Goal: Find specific page/section: Find specific page/section

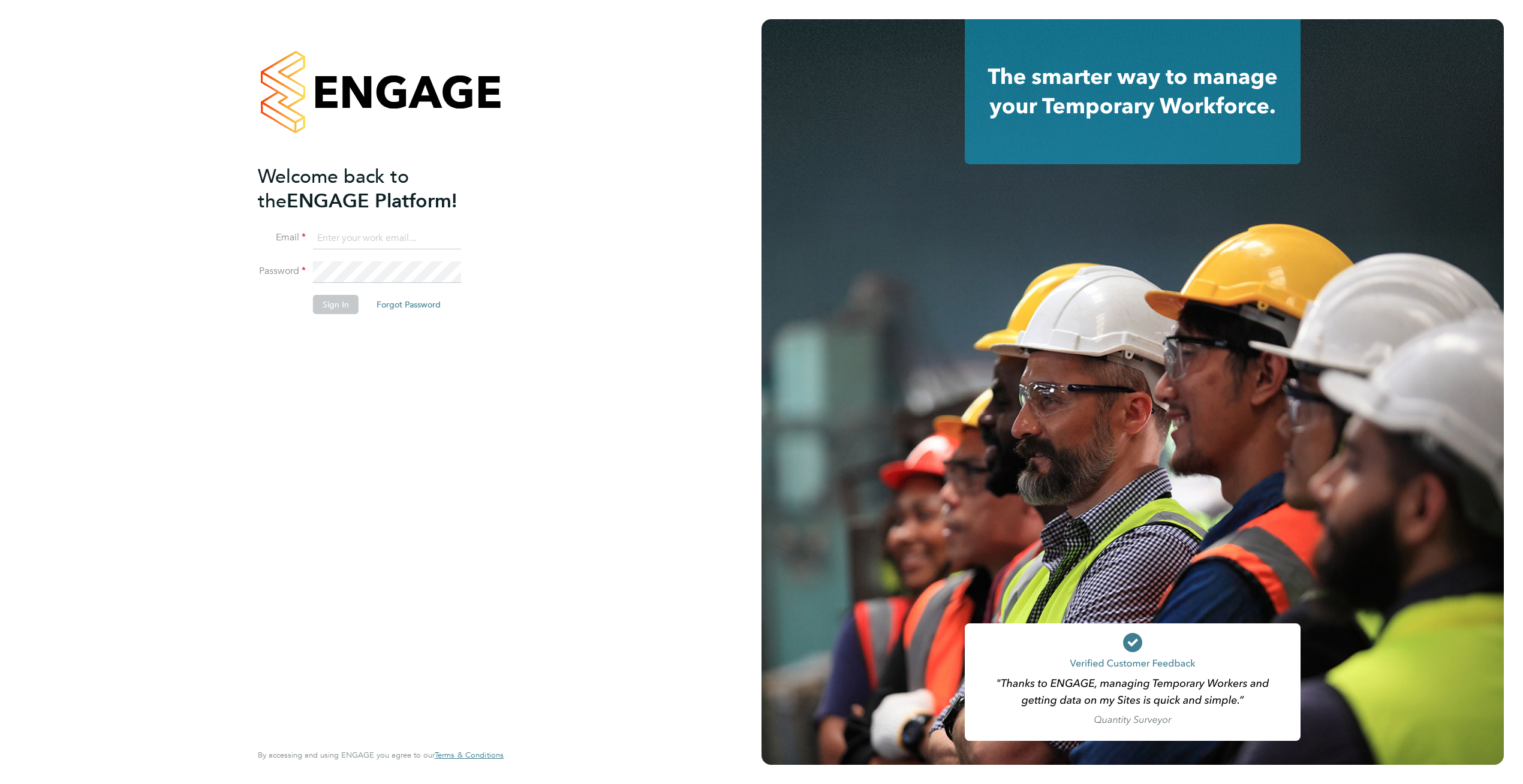
type input "supportuser4@engagetech.com"
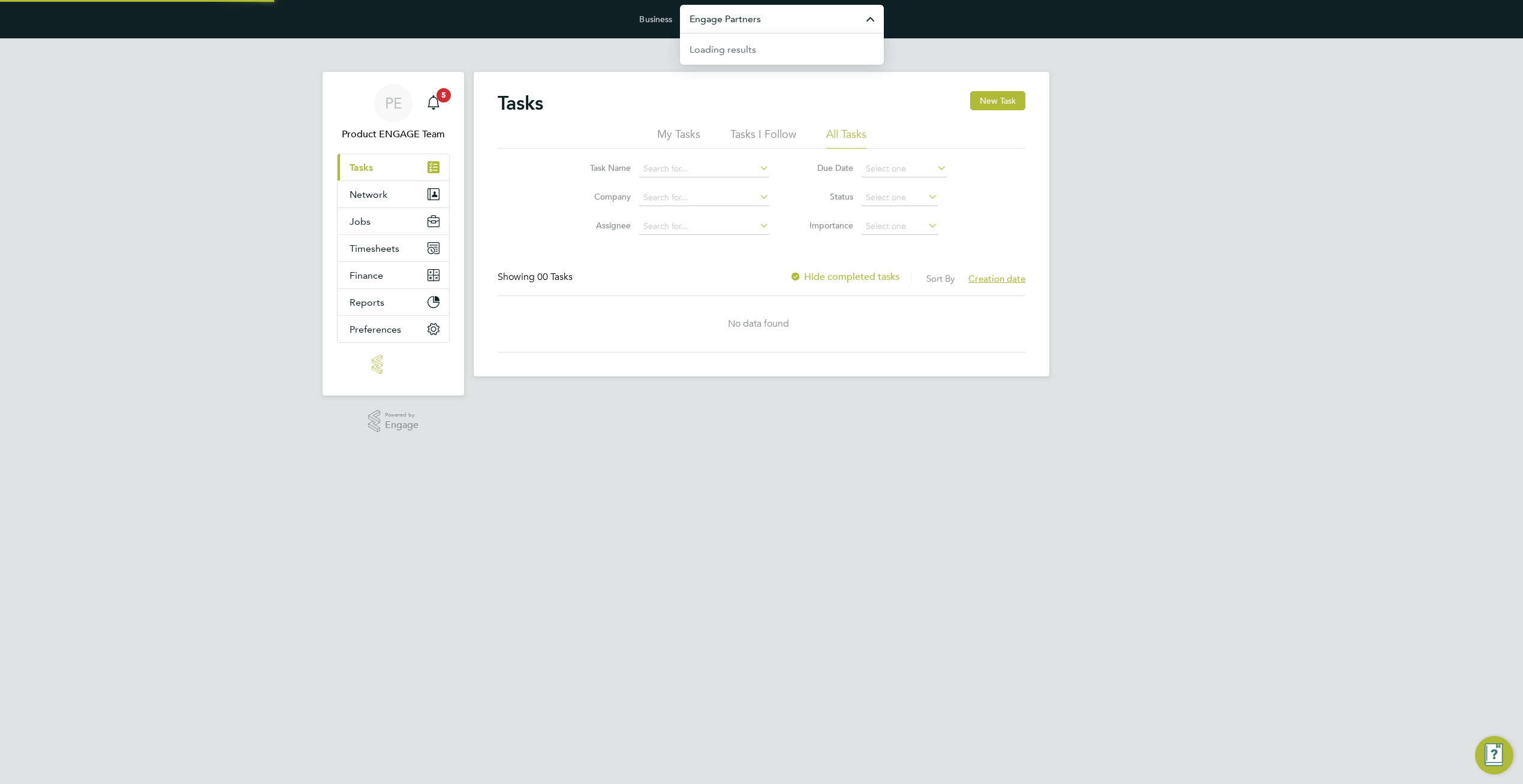
click at [815, 25] on input "Engage Partners" at bounding box center [782, 19] width 204 height 29
click at [815, 25] on input "amaing" at bounding box center [782, 19] width 204 height 29
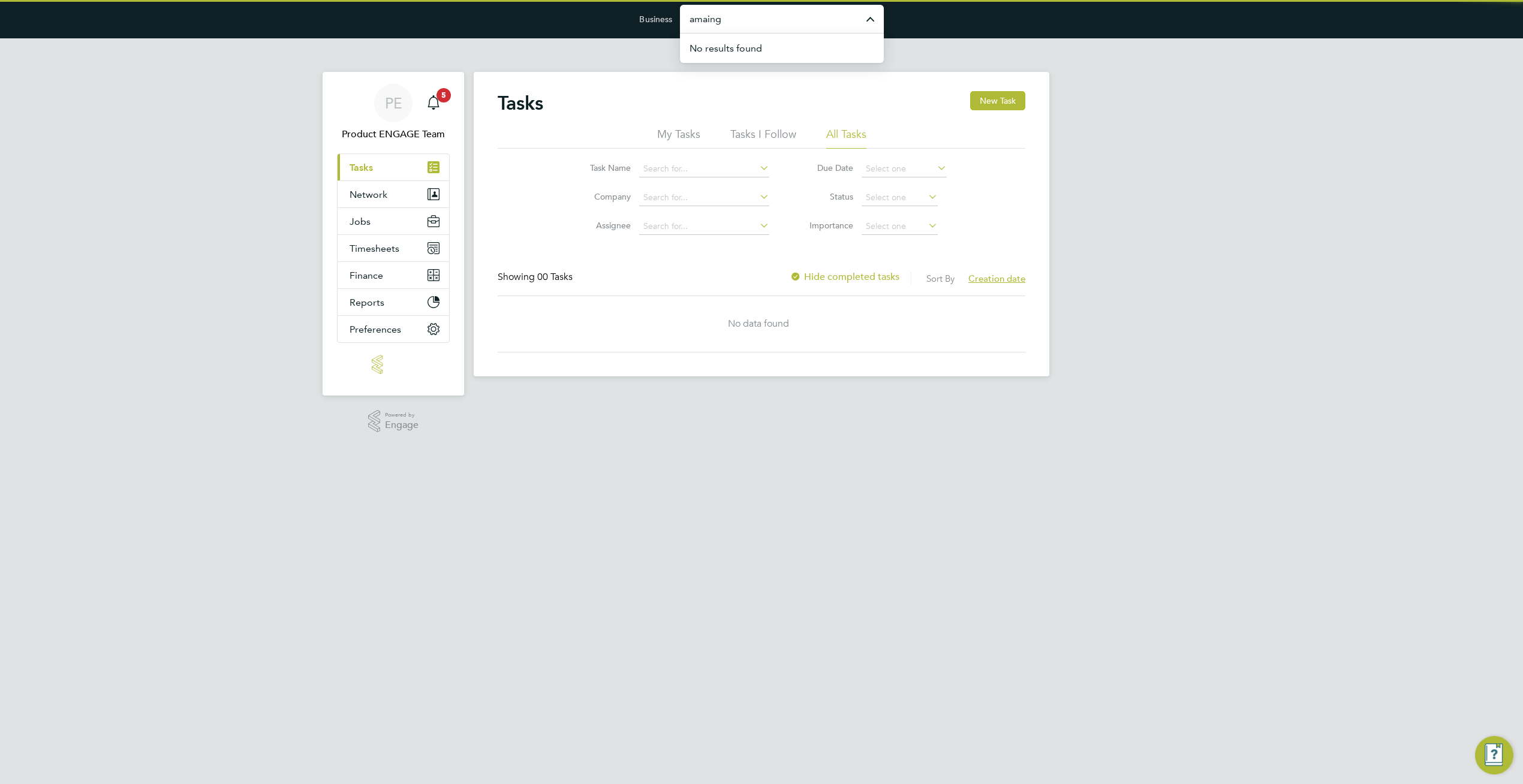
click at [815, 25] on input "amaing" at bounding box center [782, 19] width 204 height 29
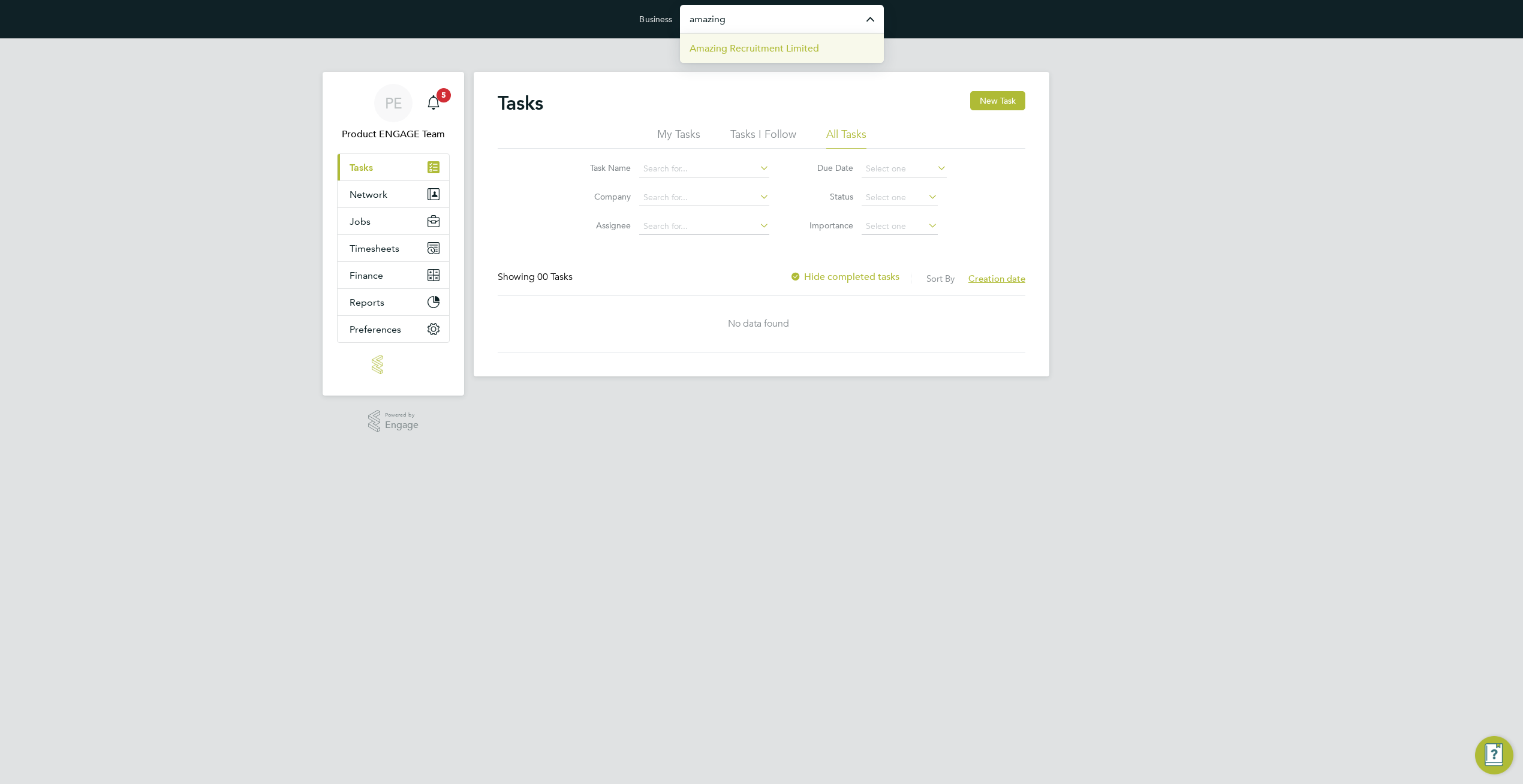
click at [810, 57] on li "Amazing Recruitment Limited" at bounding box center [782, 49] width 204 height 29
type input "Amazing Recruitment Limited"
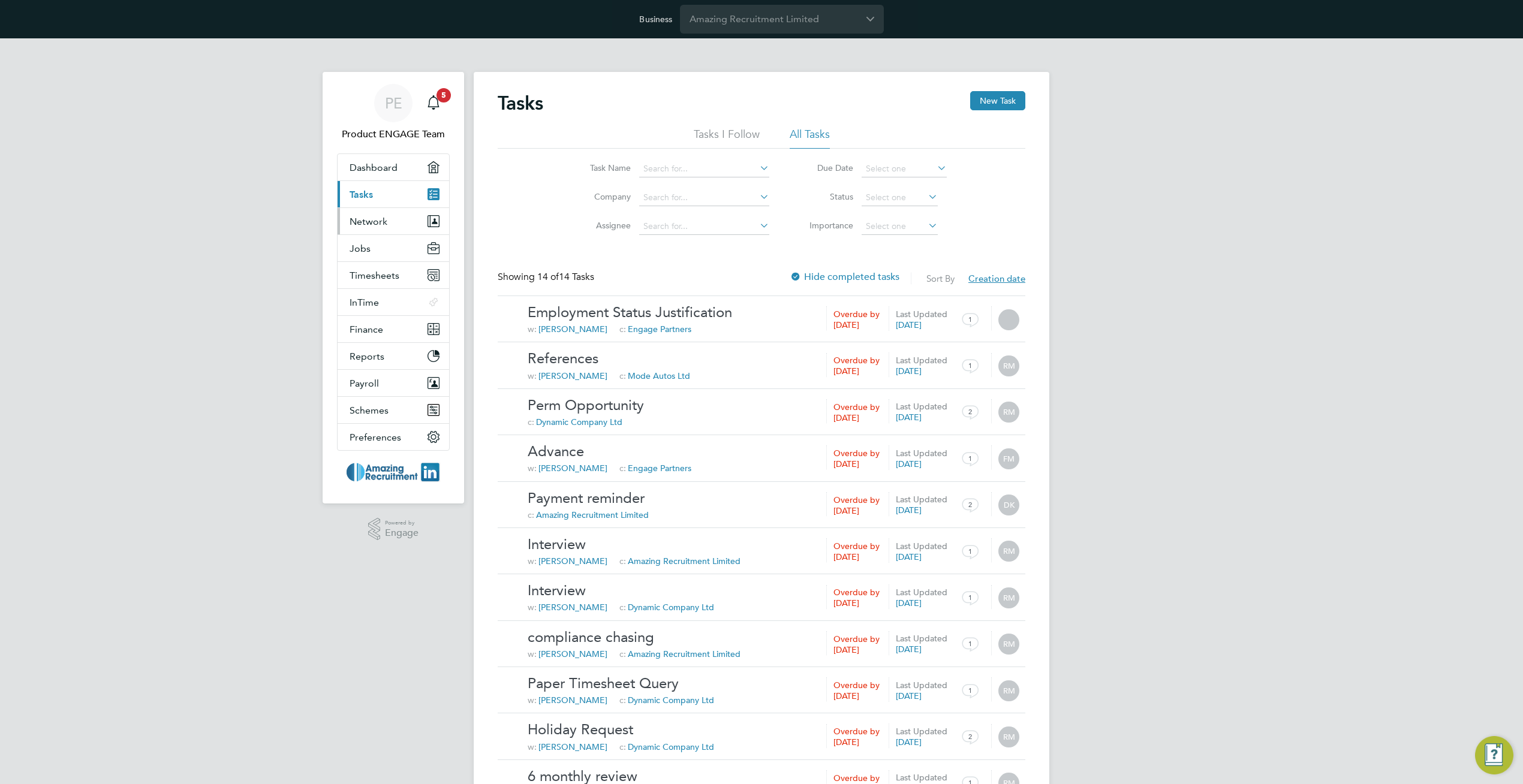
click at [387, 221] on button "Network" at bounding box center [393, 221] width 112 height 26
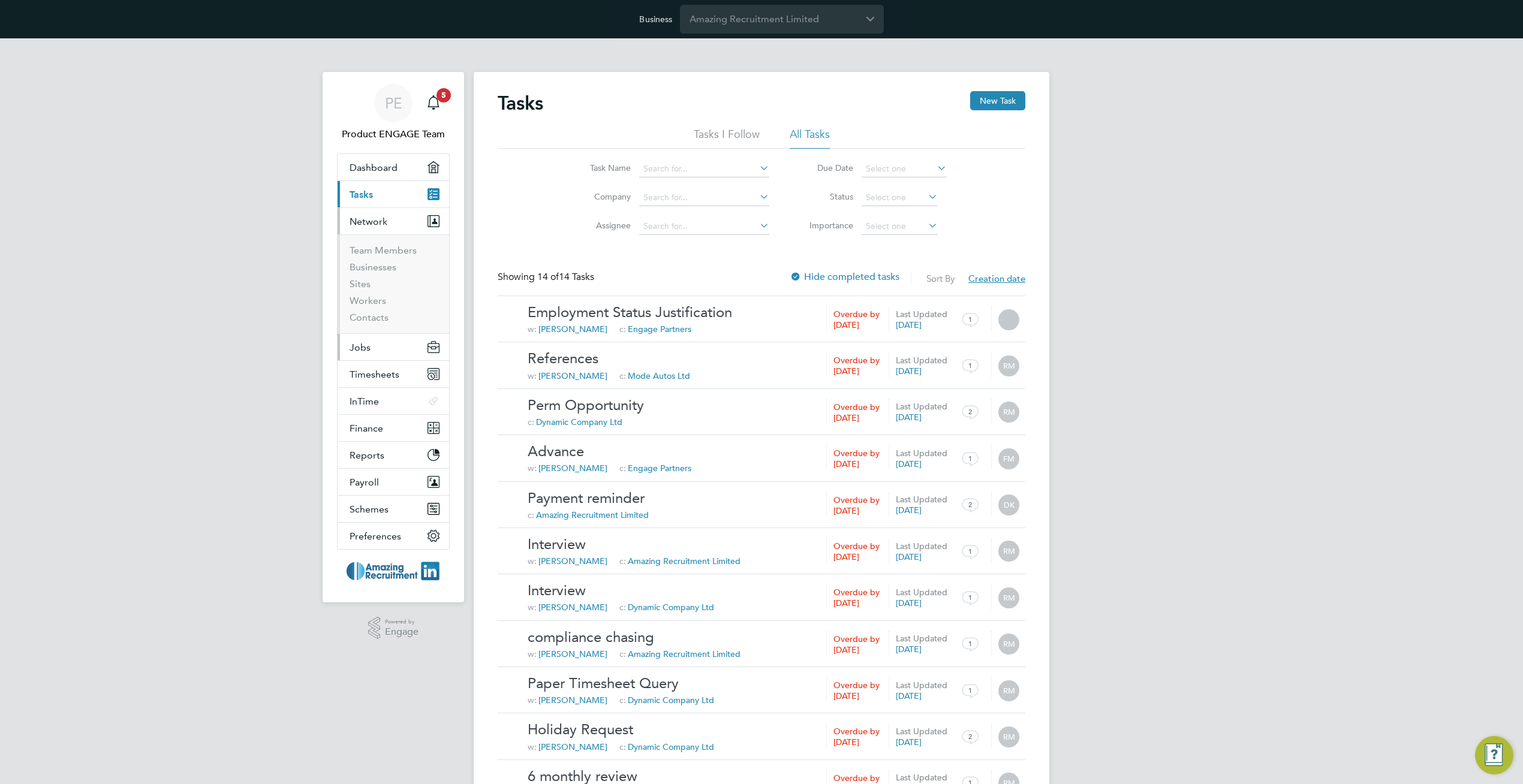
click at [368, 344] on span "Jobs" at bounding box center [359, 347] width 21 height 12
click at [368, 295] on link "Vacancies" at bounding box center [370, 294] width 42 height 12
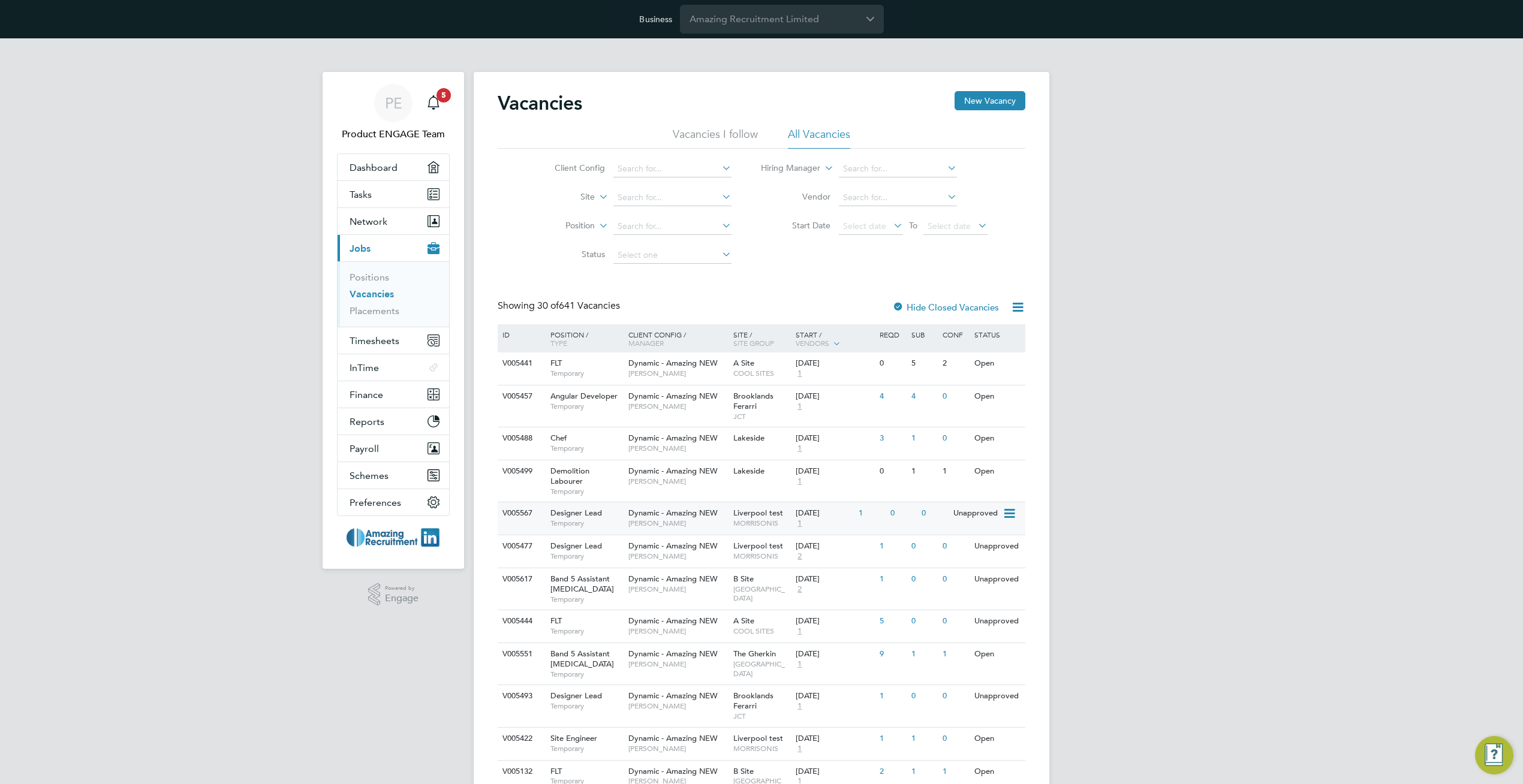
click at [730, 527] on div "Liverpool test MORRISONIS" at bounding box center [762, 518] width 63 height 31
click at [901, 543] on div "0" at bounding box center [903, 546] width 31 height 22
click at [641, 702] on span "Timothy Dalton" at bounding box center [678, 706] width 99 height 9
click at [772, 32] on input "Amazing Recruitment Limited" at bounding box center [782, 19] width 204 height 29
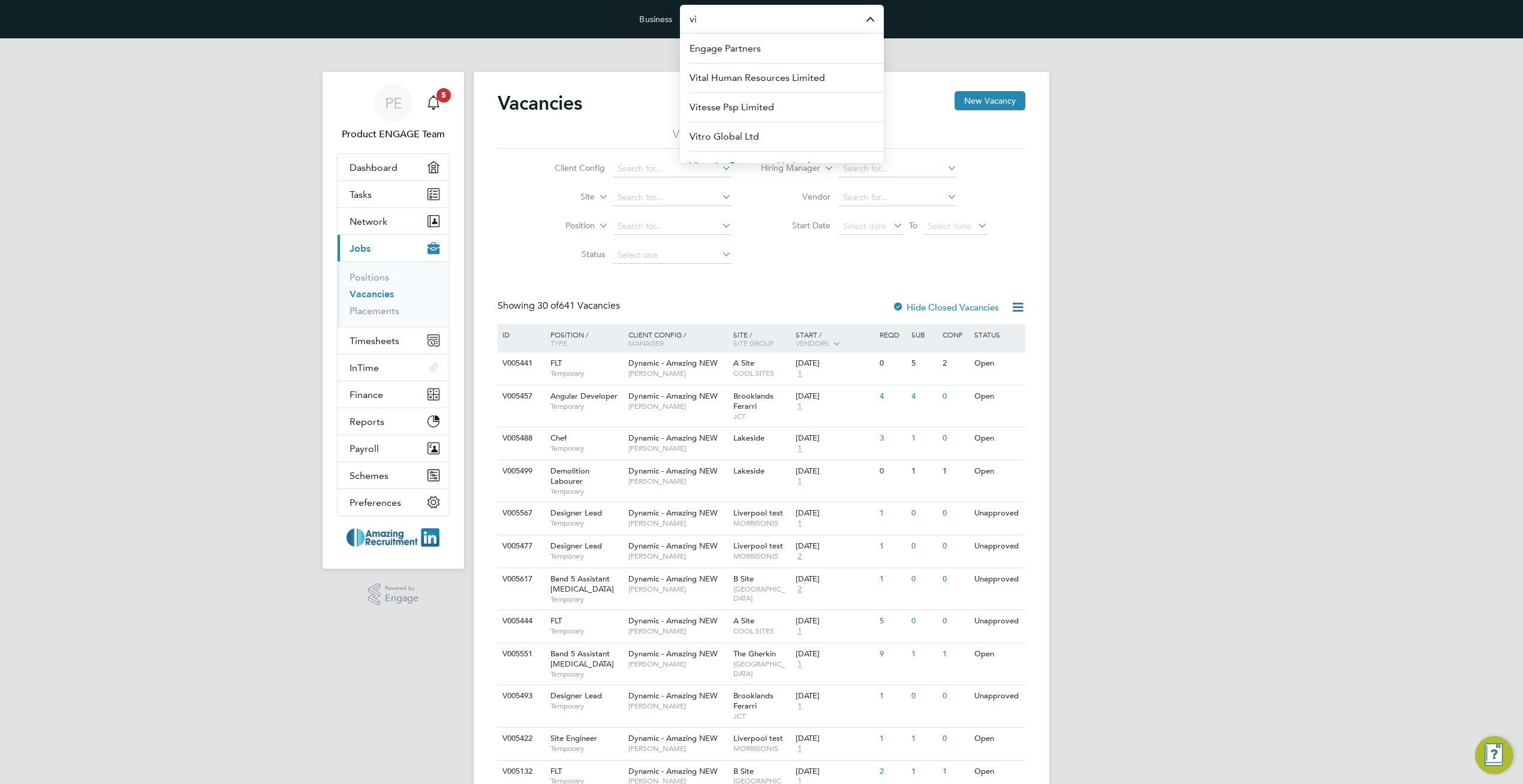
type input "v"
click at [743, 144] on span "Morgan Sindall Construction & Infrastructure Ltd" at bounding box center [781, 143] width 184 height 29
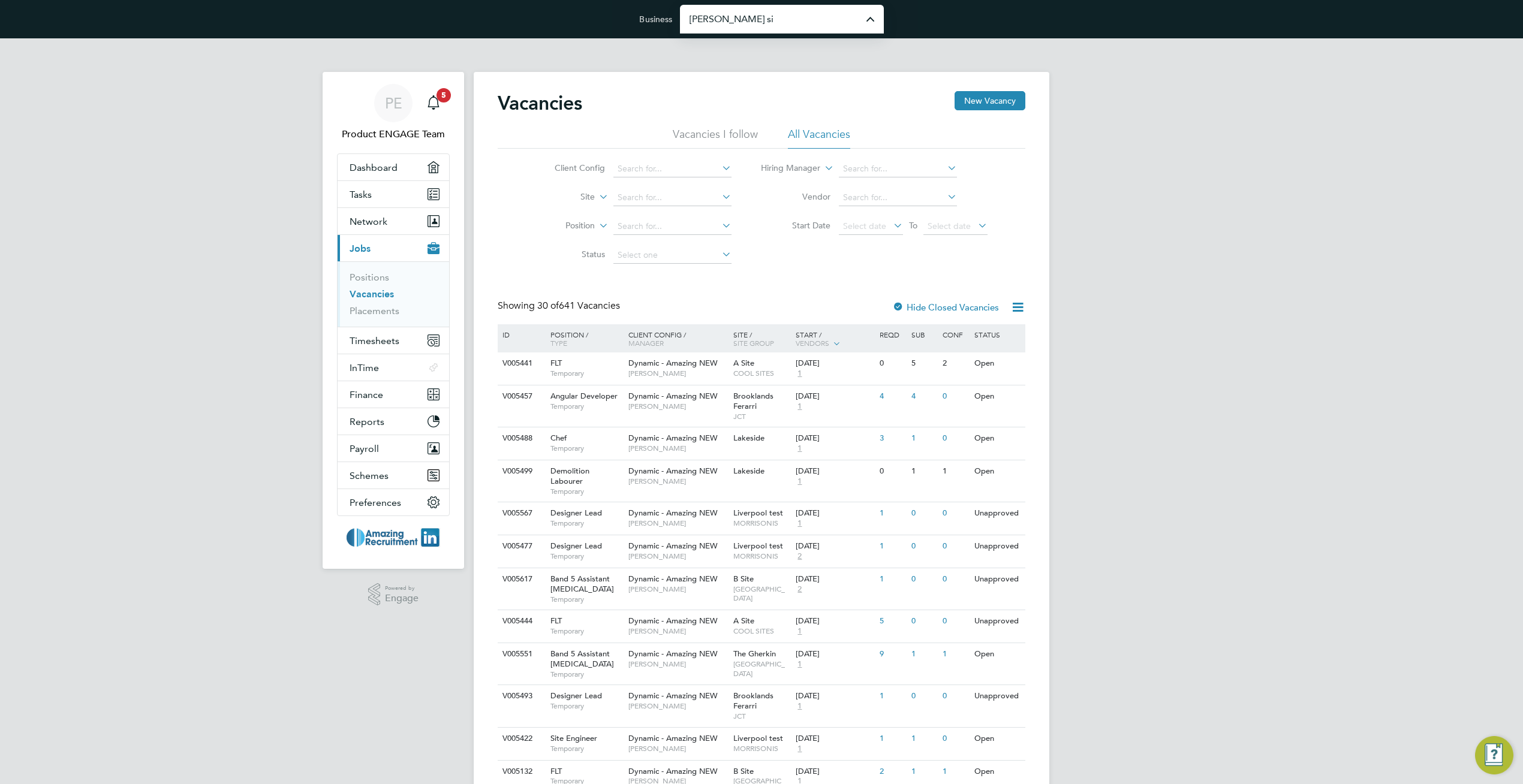
type input "Morgan Sindall Construction & Infrastructure Ltd"
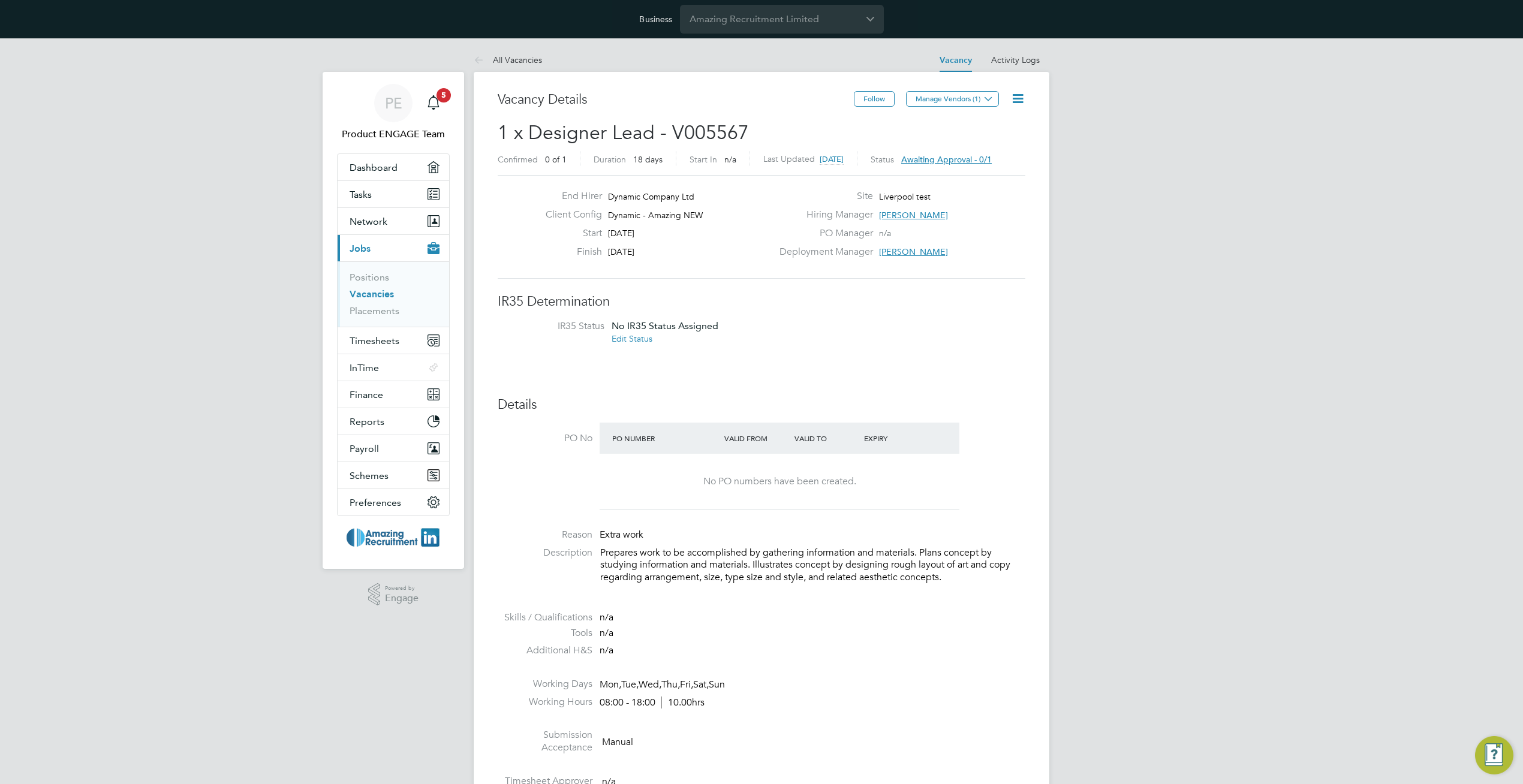
click at [965, 160] on span "Awaiting approval - 0/1" at bounding box center [946, 160] width 90 height 11
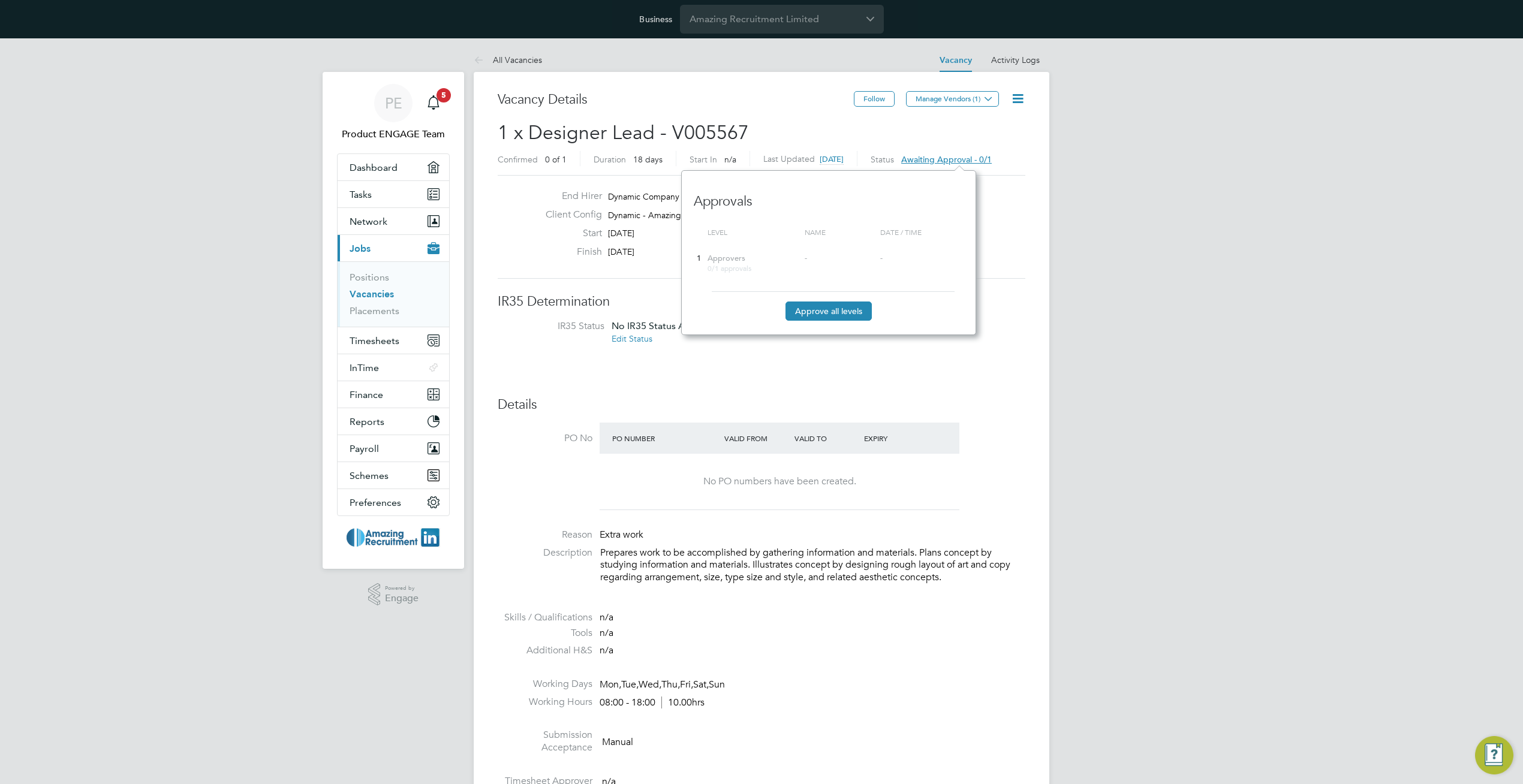
scroll to position [164, 295]
click at [932, 152] on div "Status Awaiting approval - 0/1" at bounding box center [931, 158] width 121 height 15
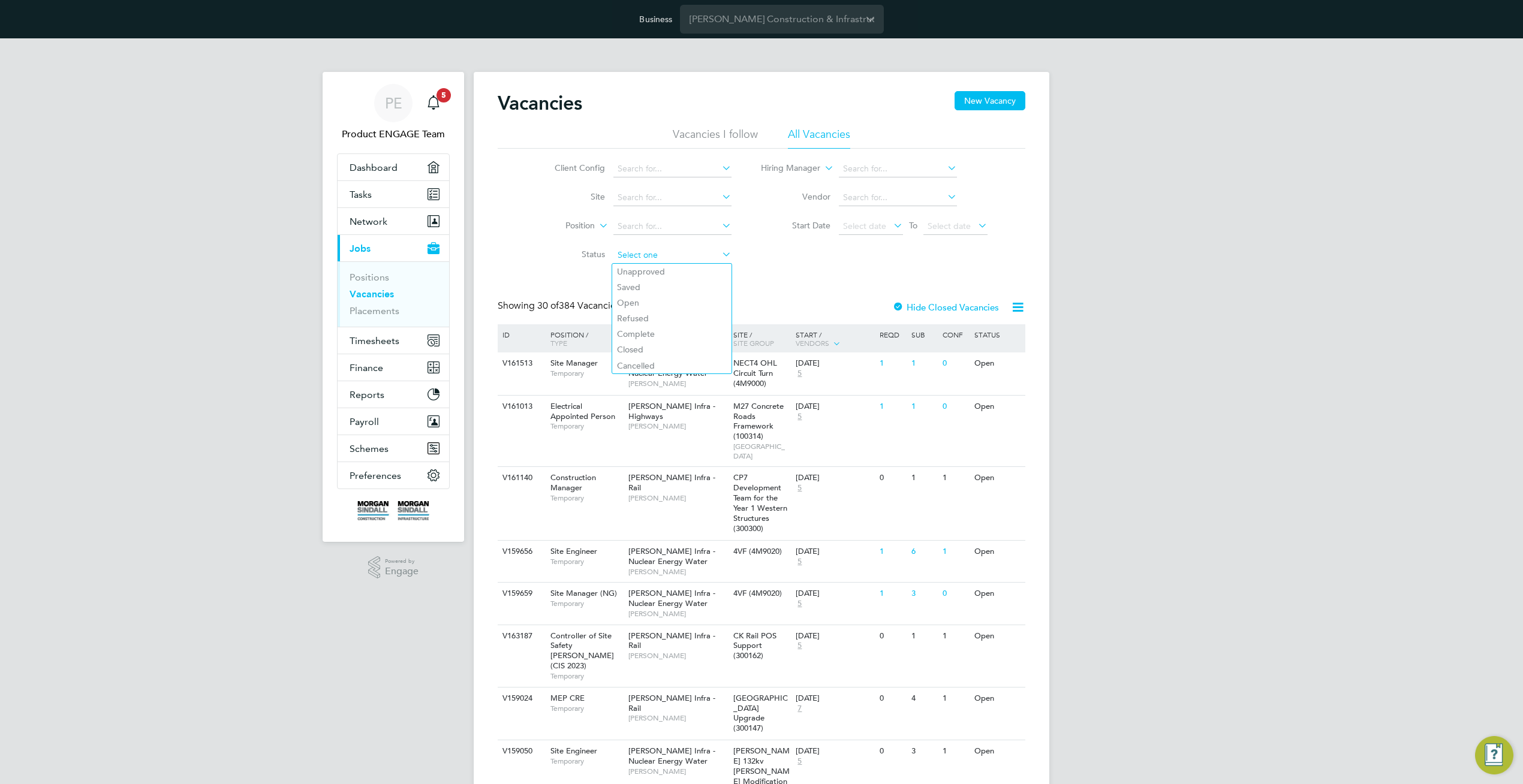
click at [707, 254] on input at bounding box center [672, 255] width 118 height 17
click at [693, 268] on li "Unapproved" at bounding box center [672, 271] width 120 height 15
type input "Unapproved"
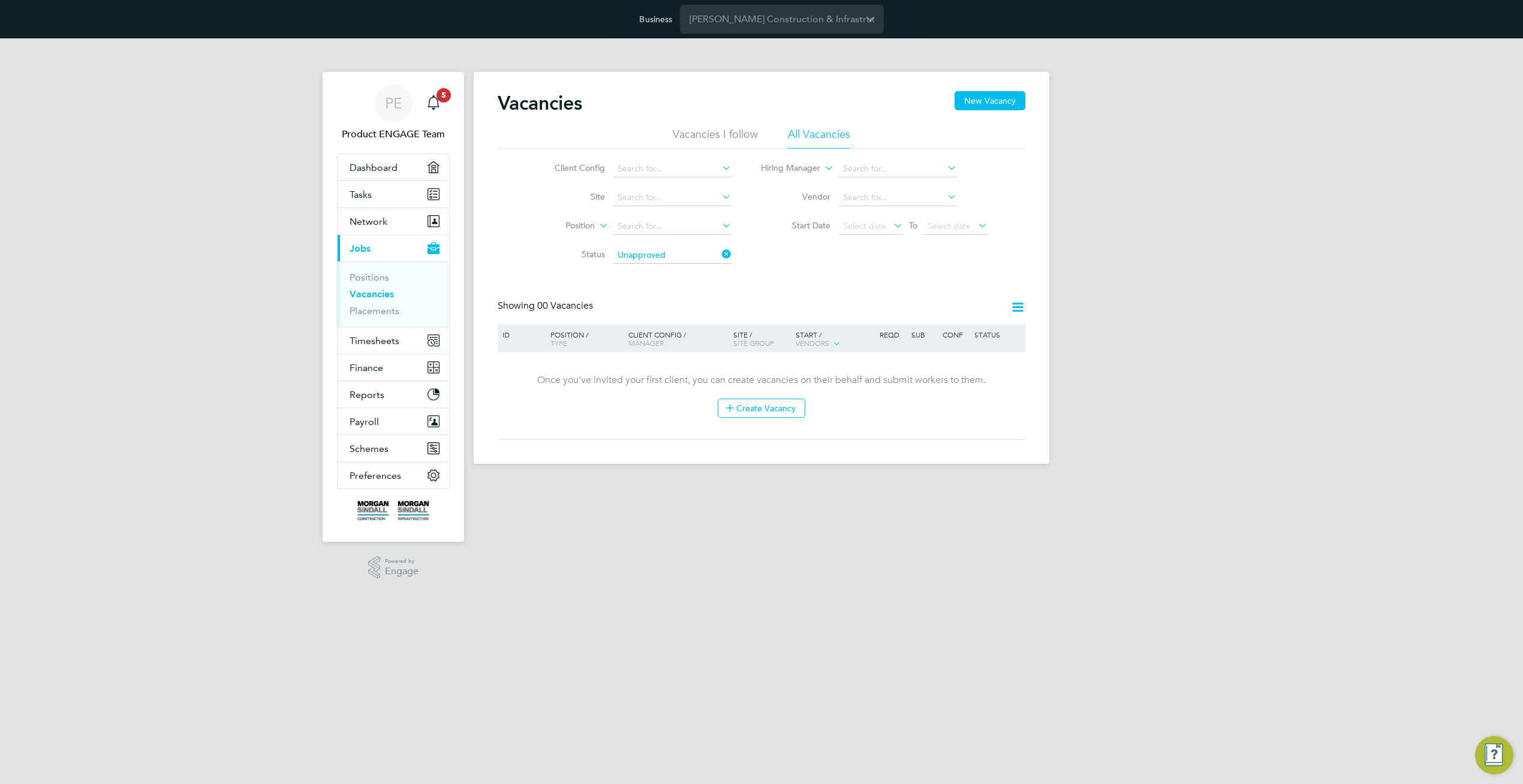
click at [719, 252] on icon at bounding box center [719, 254] width 0 height 17
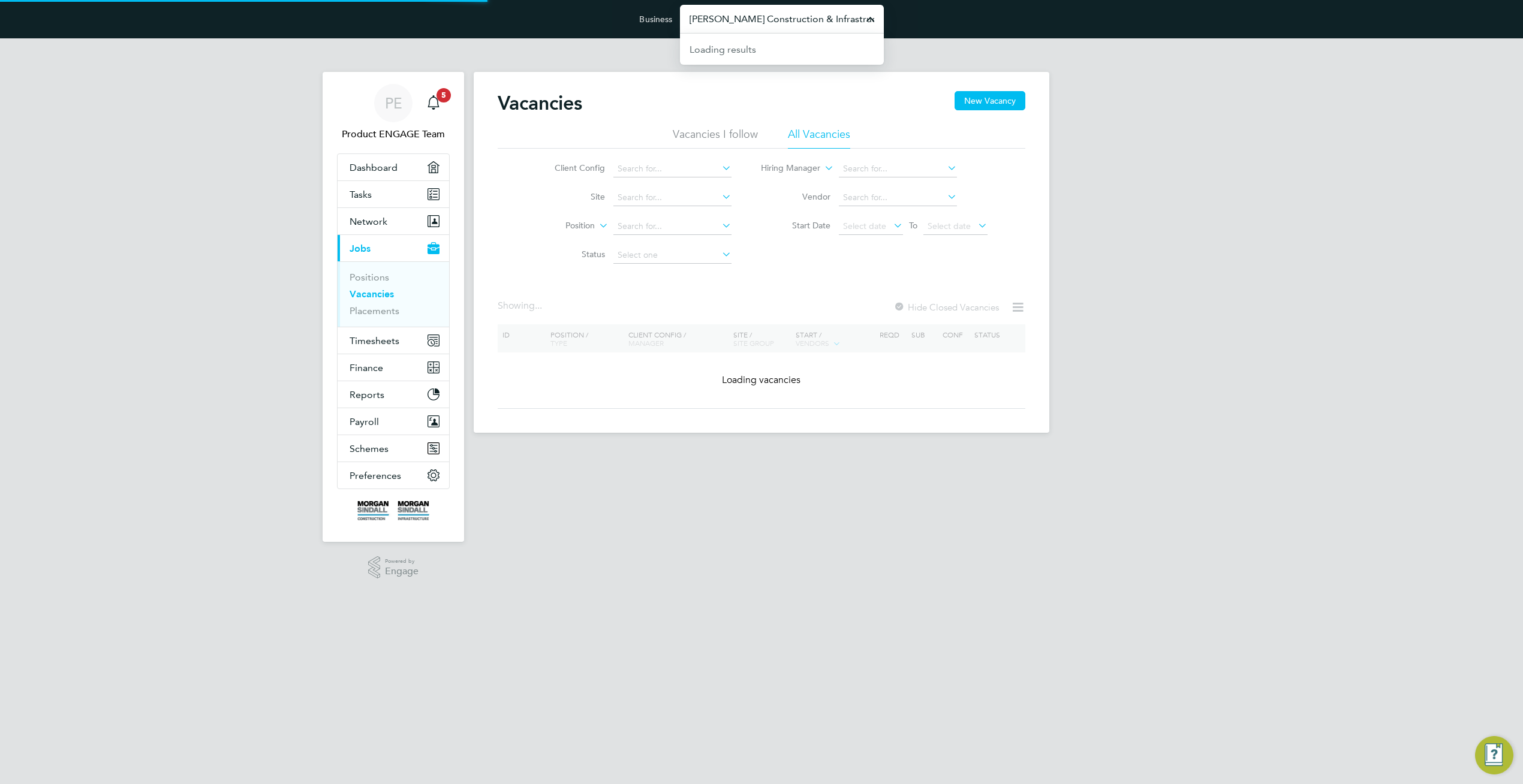
click at [771, 18] on input "Morgan Sindall Construction & Infrastructure Ltd" at bounding box center [782, 19] width 204 height 29
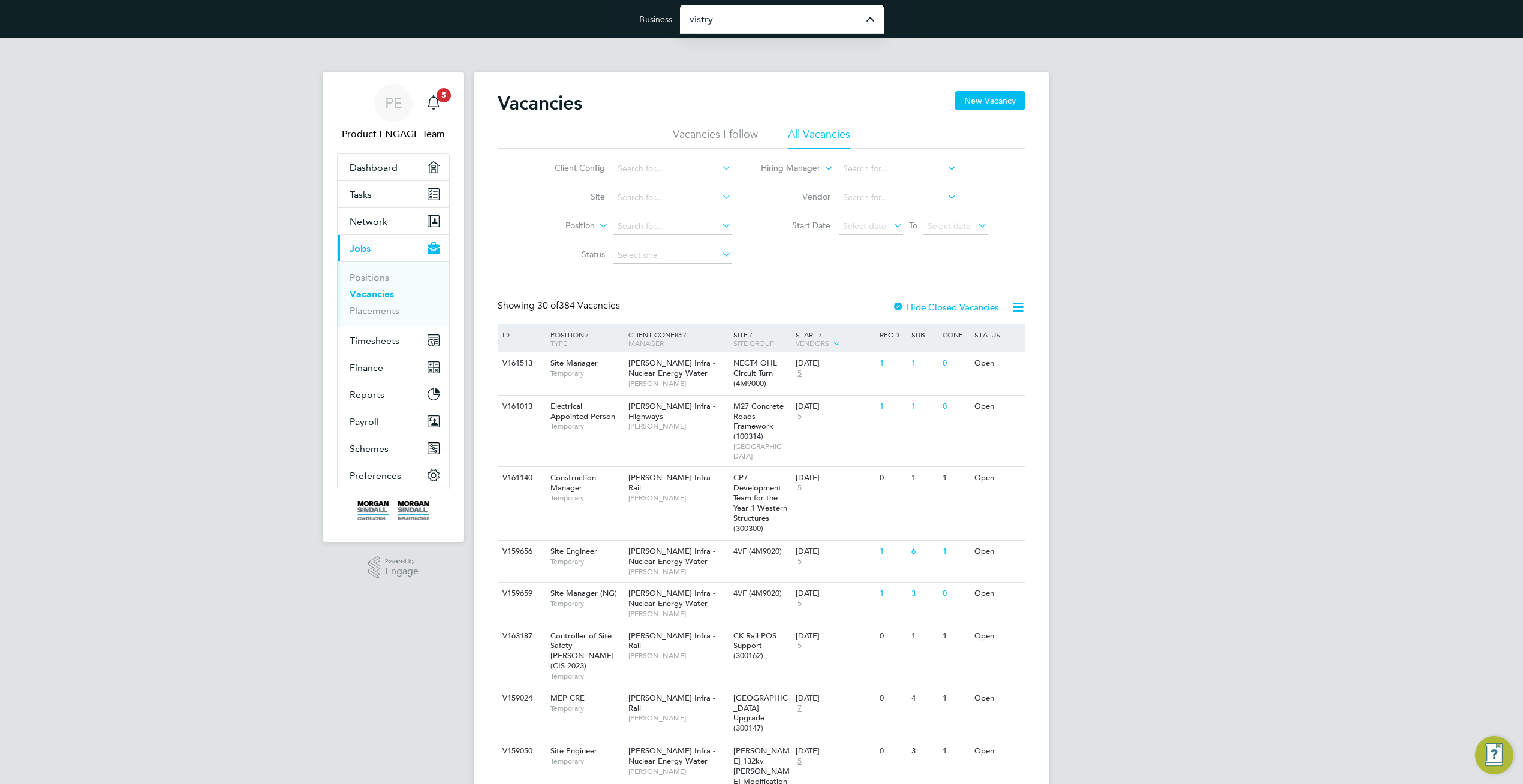
type input "Vistry Group Plc"
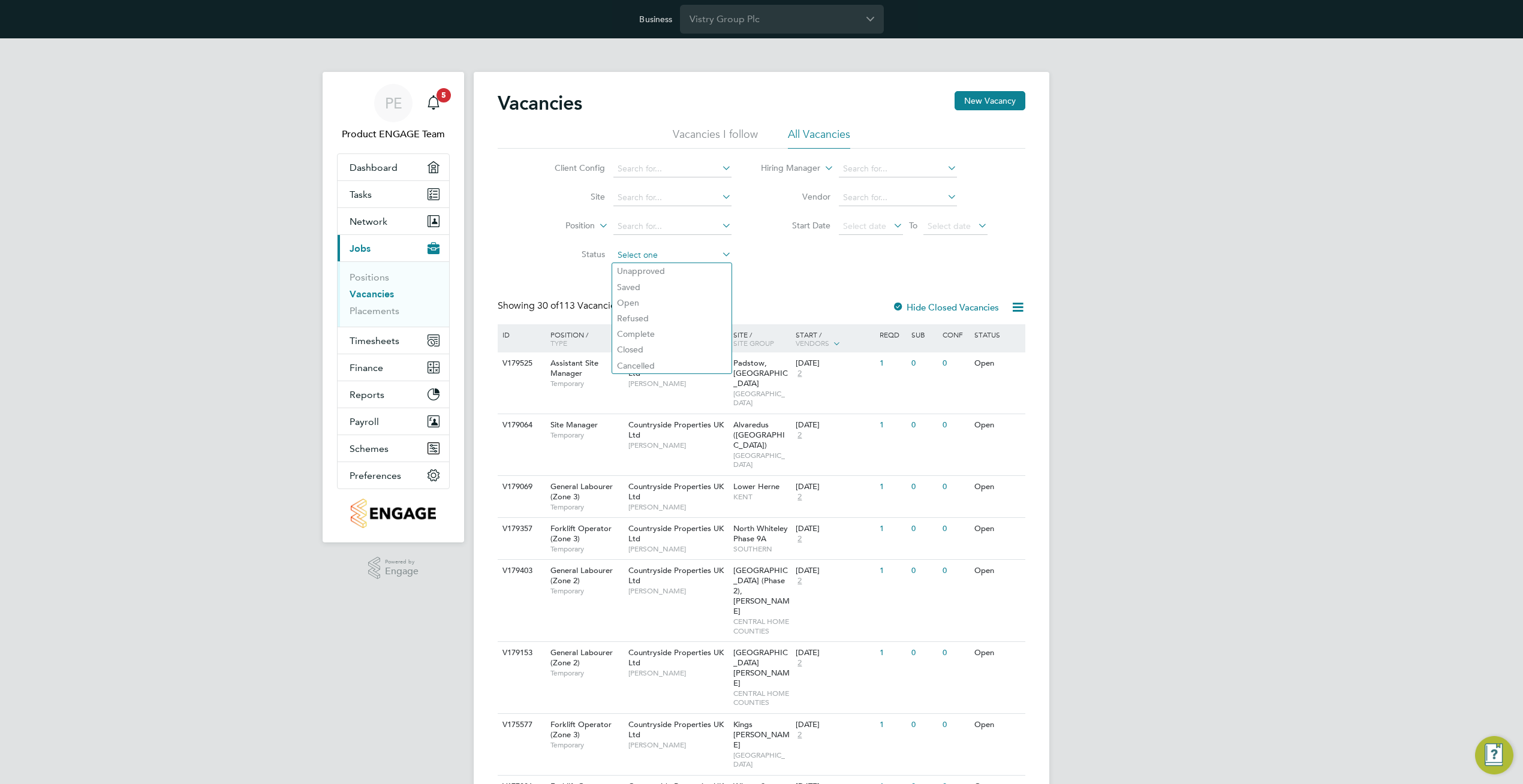
click at [662, 259] on input at bounding box center [672, 255] width 118 height 17
click at [662, 264] on li "Unapproved" at bounding box center [672, 271] width 120 height 15
type input "Unapproved"
